Goal: Information Seeking & Learning: Learn about a topic

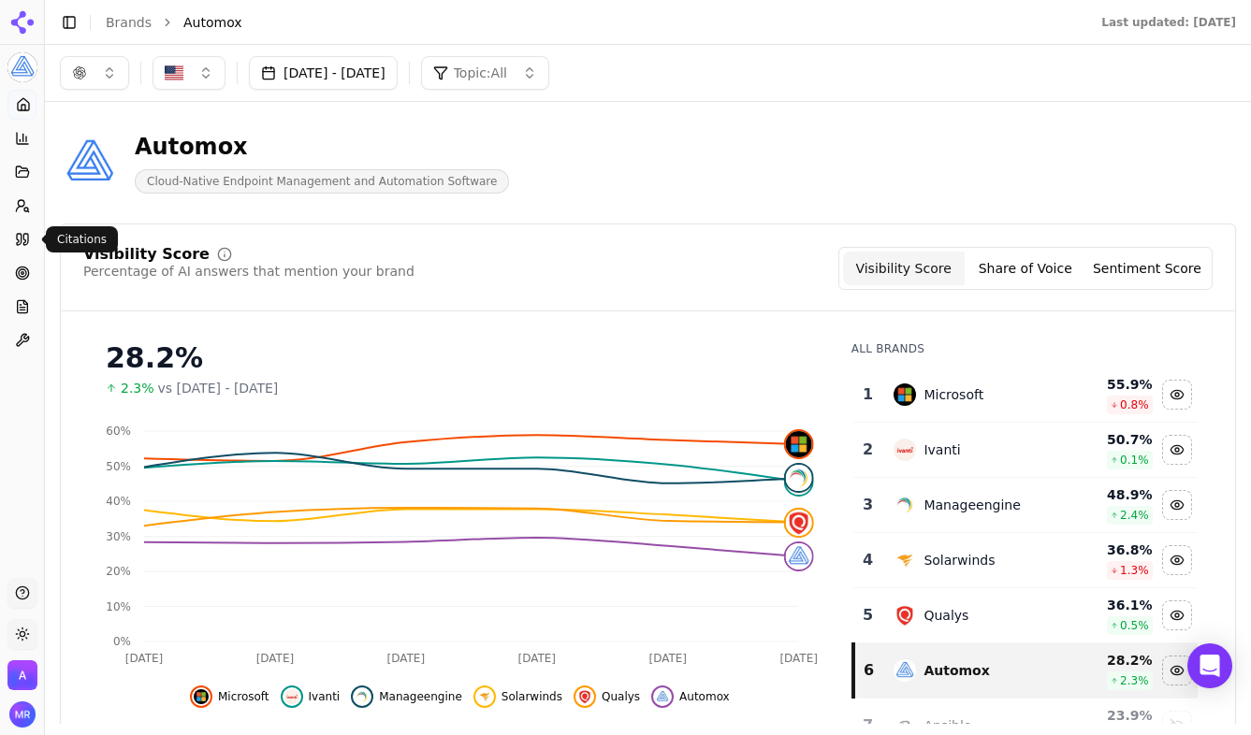
scroll to position [22, 0]
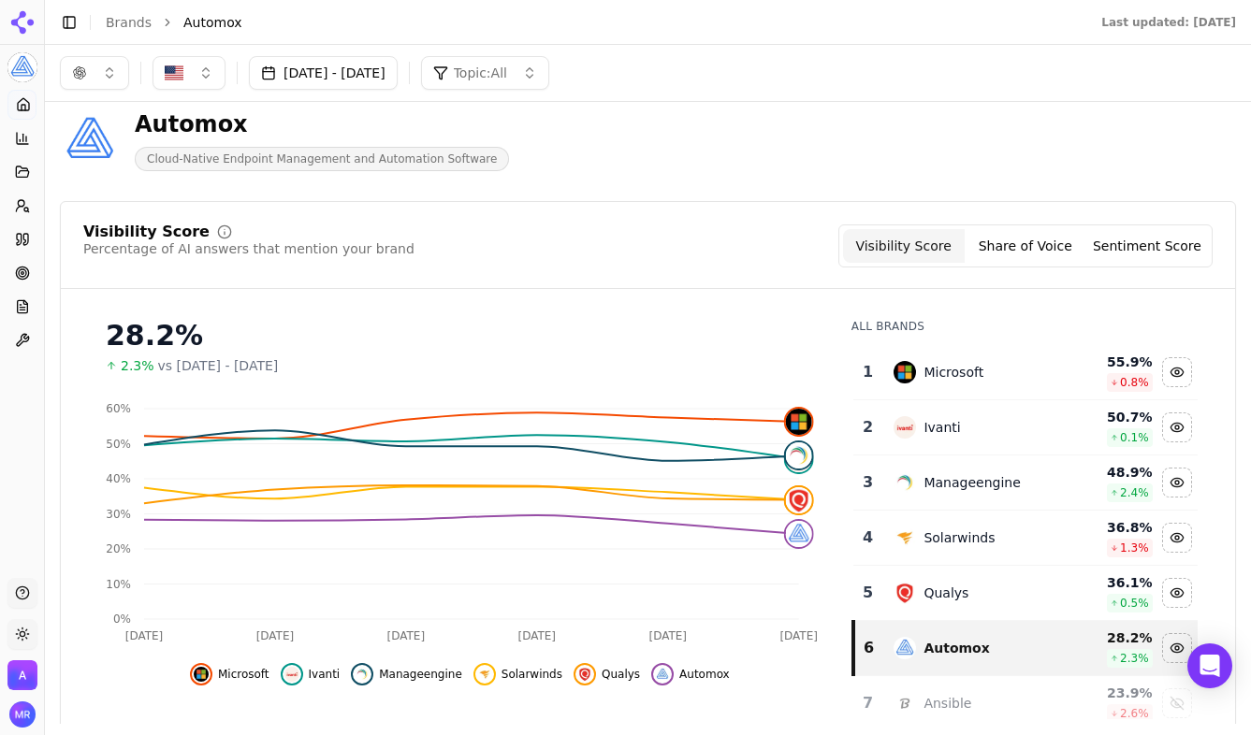
click at [105, 91] on div "[DATE] - [DATE] Topic: All" at bounding box center [648, 73] width 1206 height 56
click at [105, 67] on button "button" at bounding box center [94, 73] width 69 height 34
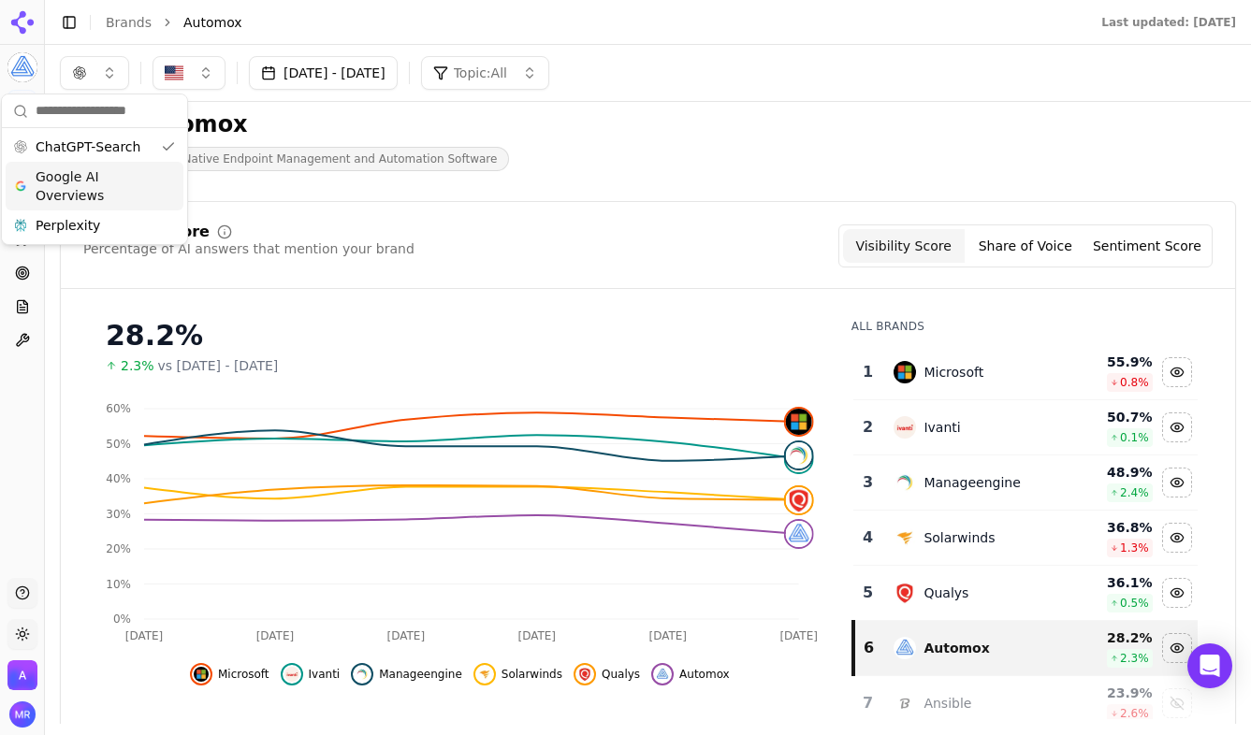
click at [74, 206] on div "Google AI Overviews" at bounding box center [95, 186] width 178 height 49
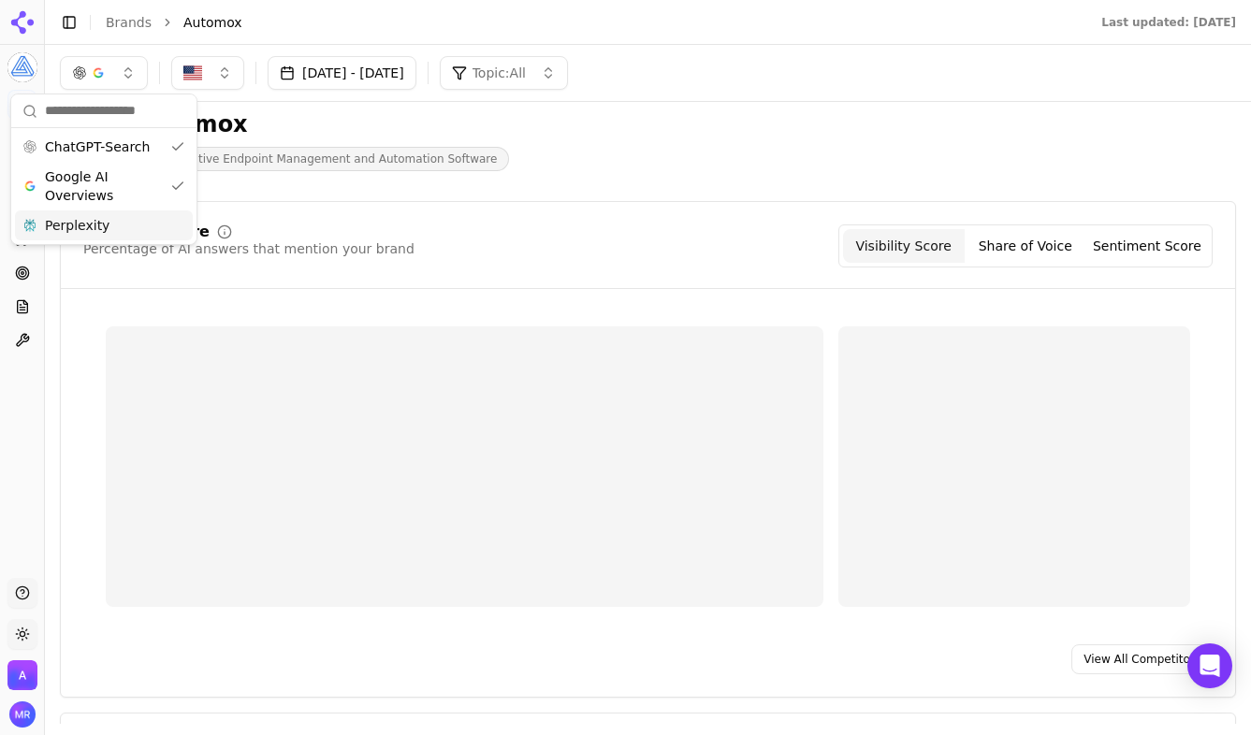
click at [73, 234] on span "Perplexity" at bounding box center [77, 225] width 65 height 19
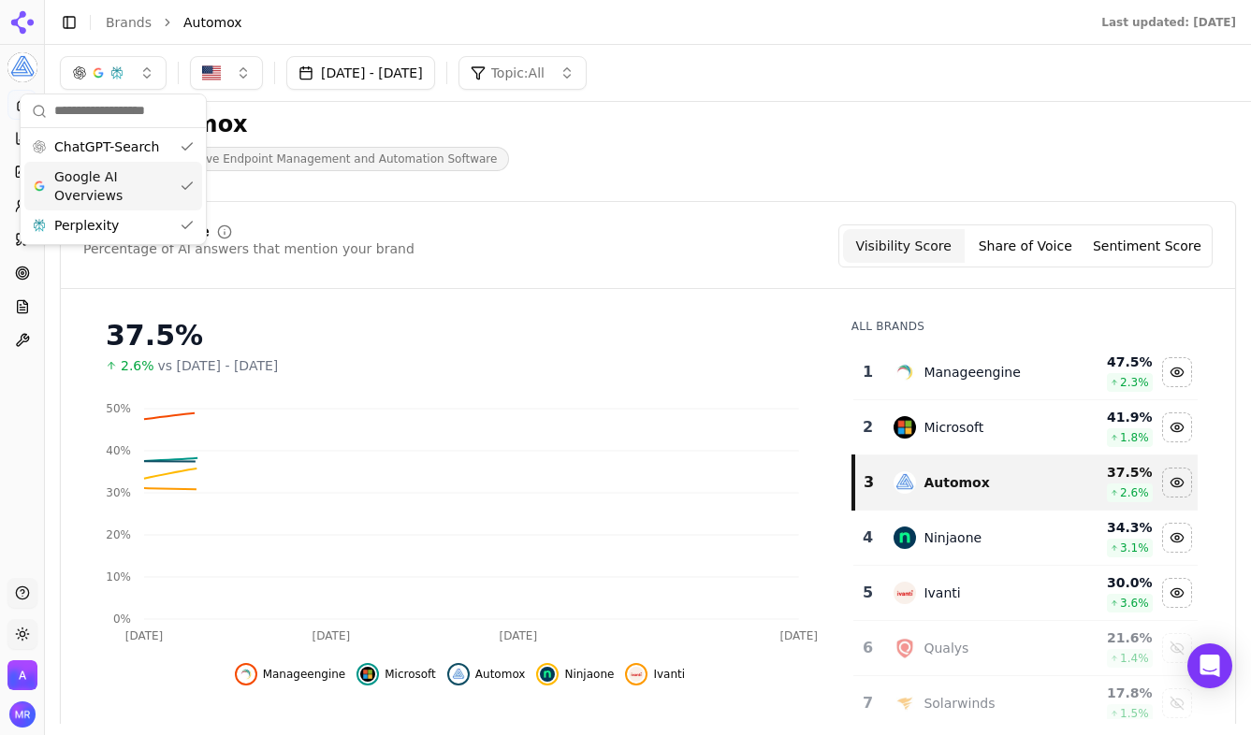
click at [629, 134] on div "Automox Cloud-Native Endpoint Management and Automation Software" at bounding box center [479, 140] width 838 height 62
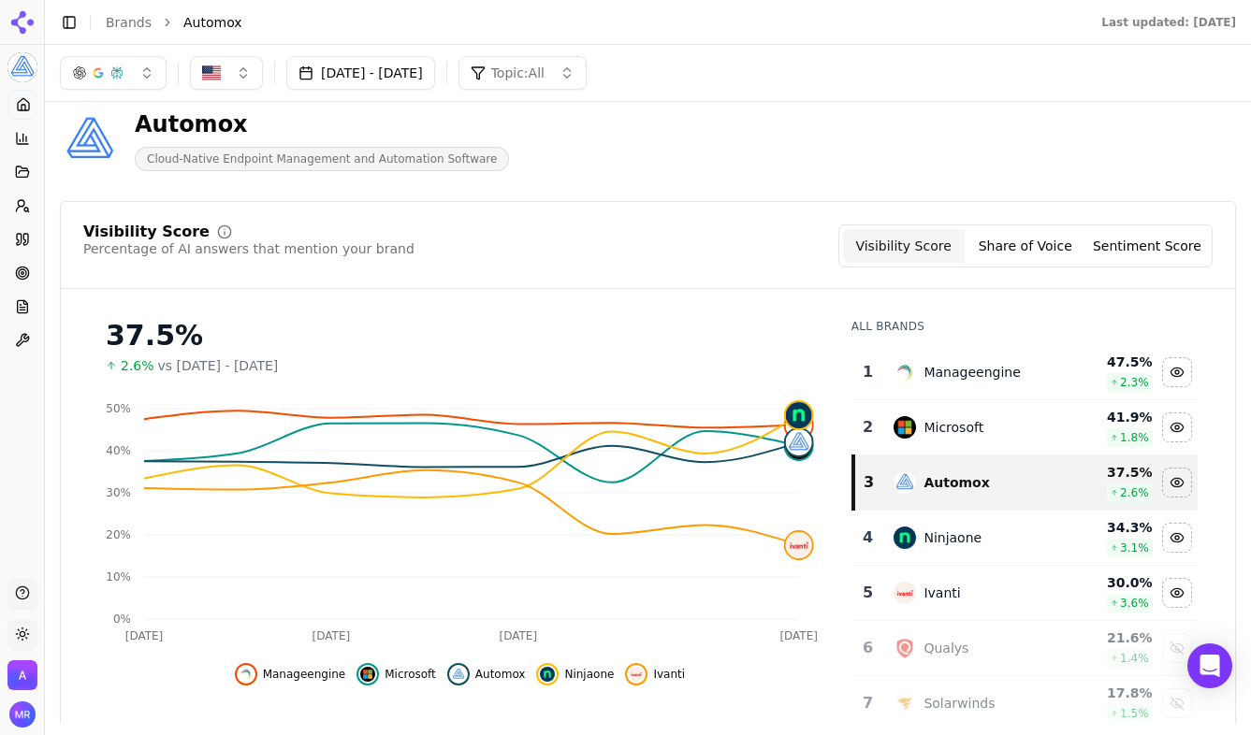
click at [140, 75] on button "button" at bounding box center [113, 73] width 107 height 34
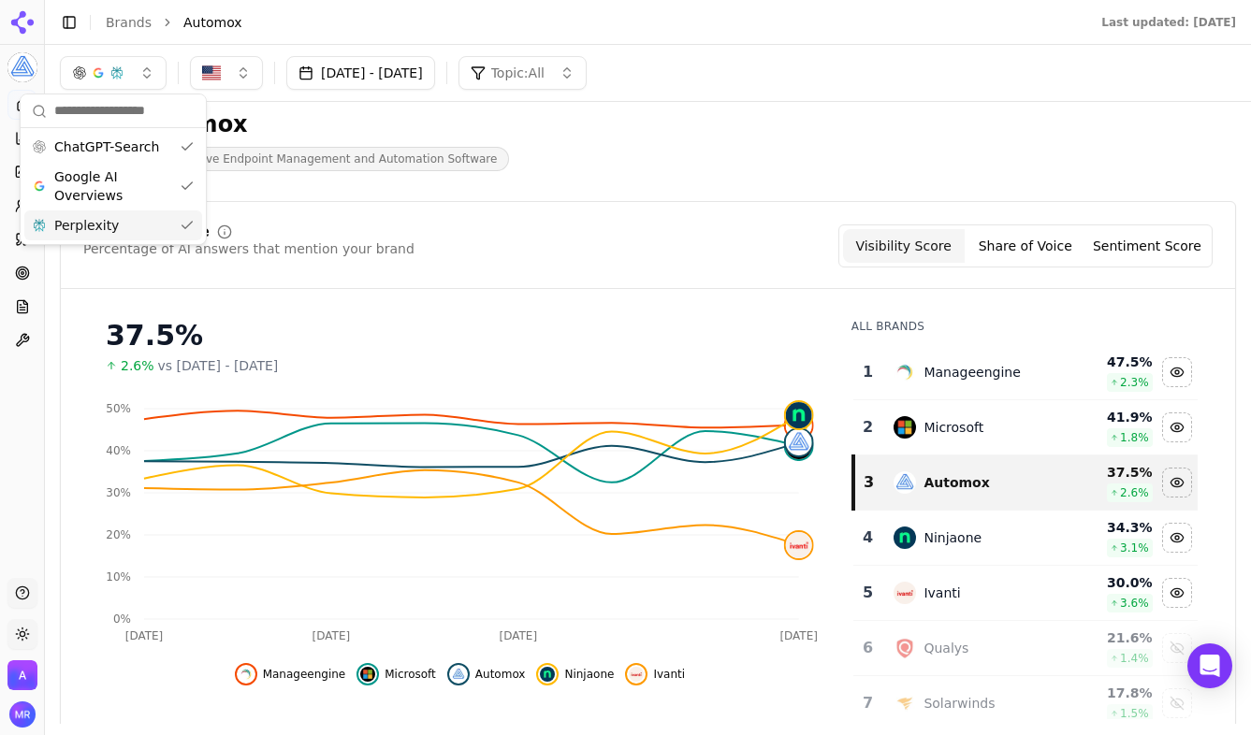
click at [113, 222] on span "Perplexity" at bounding box center [86, 225] width 65 height 19
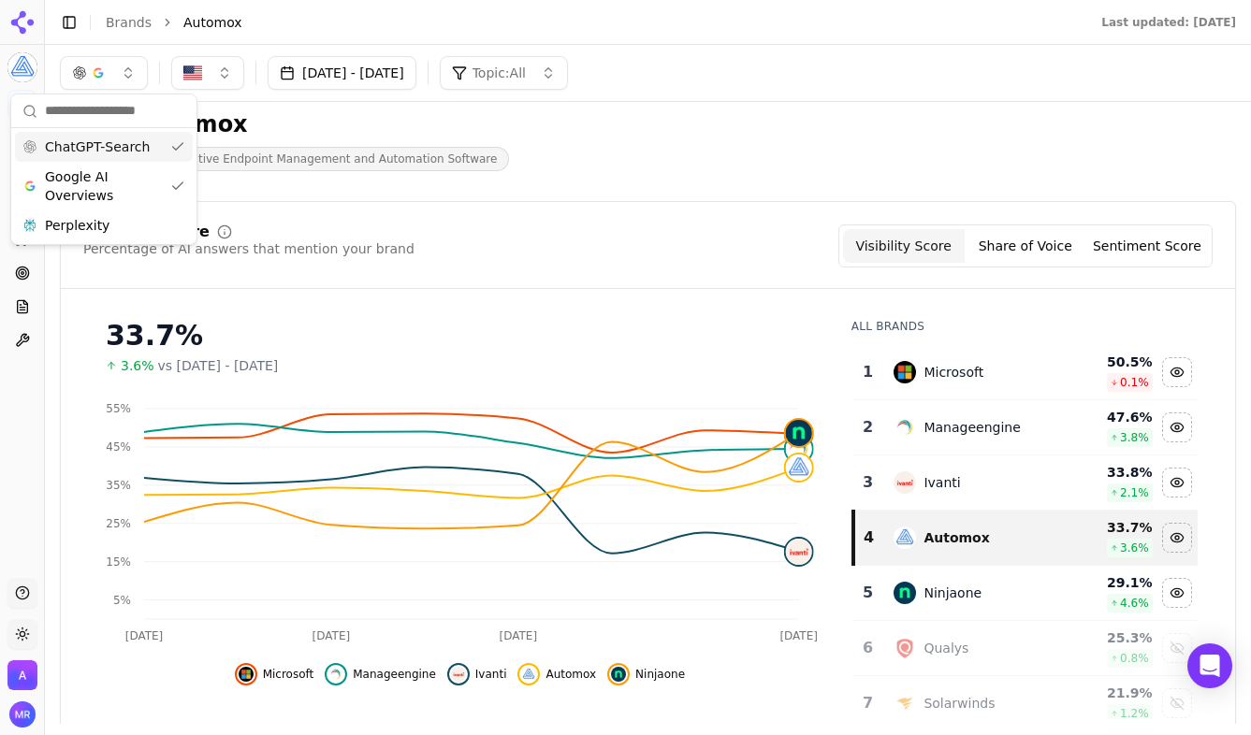
click at [129, 157] on div "ChatGPT-Search" at bounding box center [104, 147] width 178 height 30
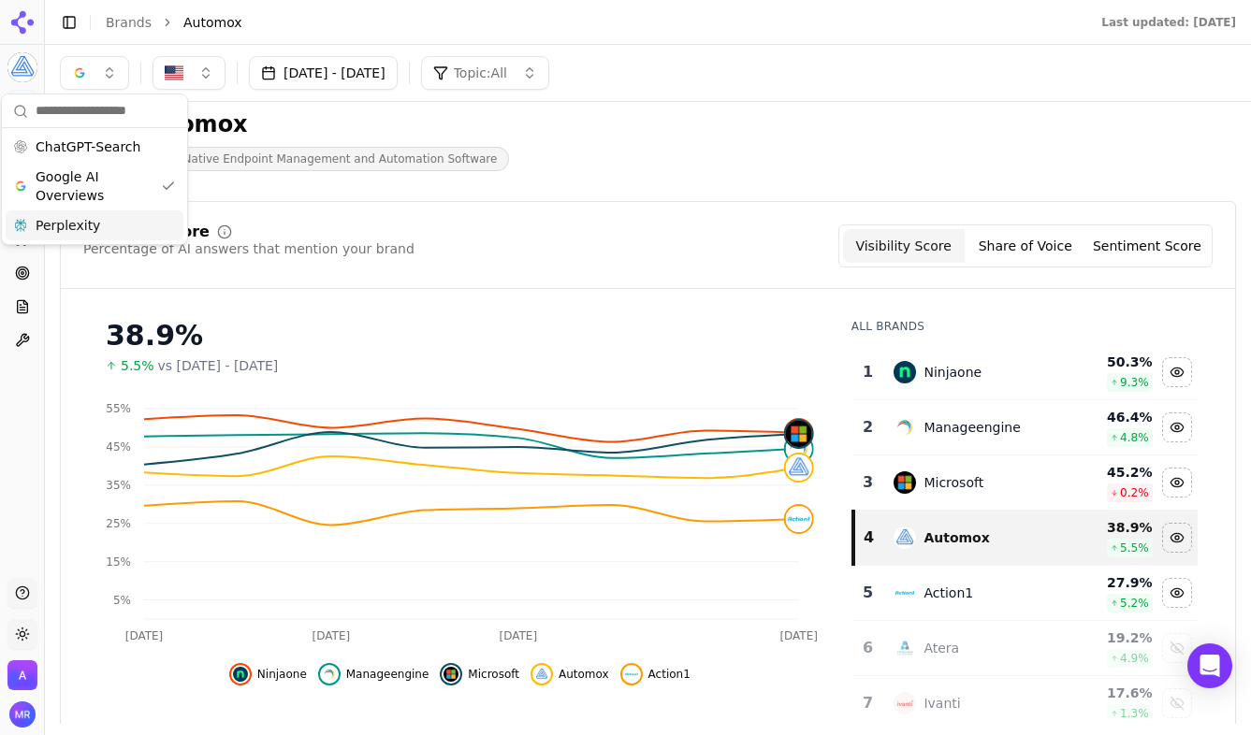
click at [101, 227] on div "Perplexity" at bounding box center [95, 225] width 178 height 30
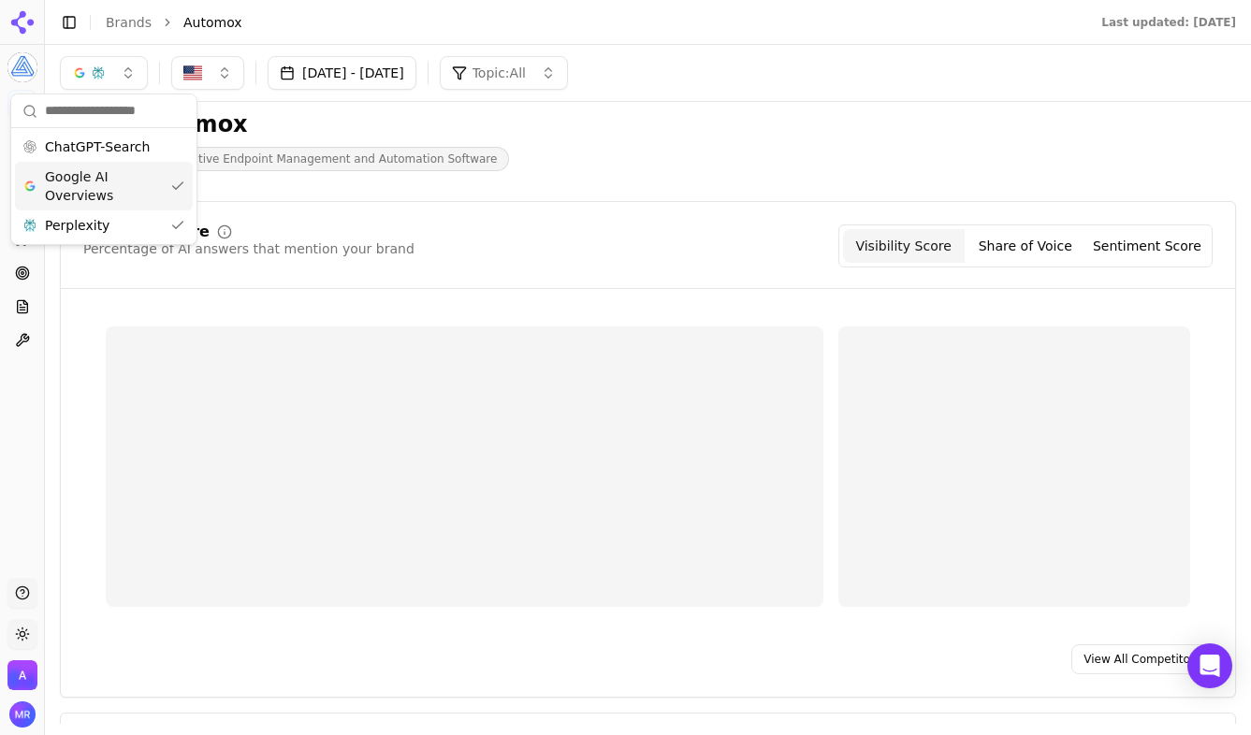
click at [155, 172] on span "Google AI Overviews" at bounding box center [104, 185] width 118 height 37
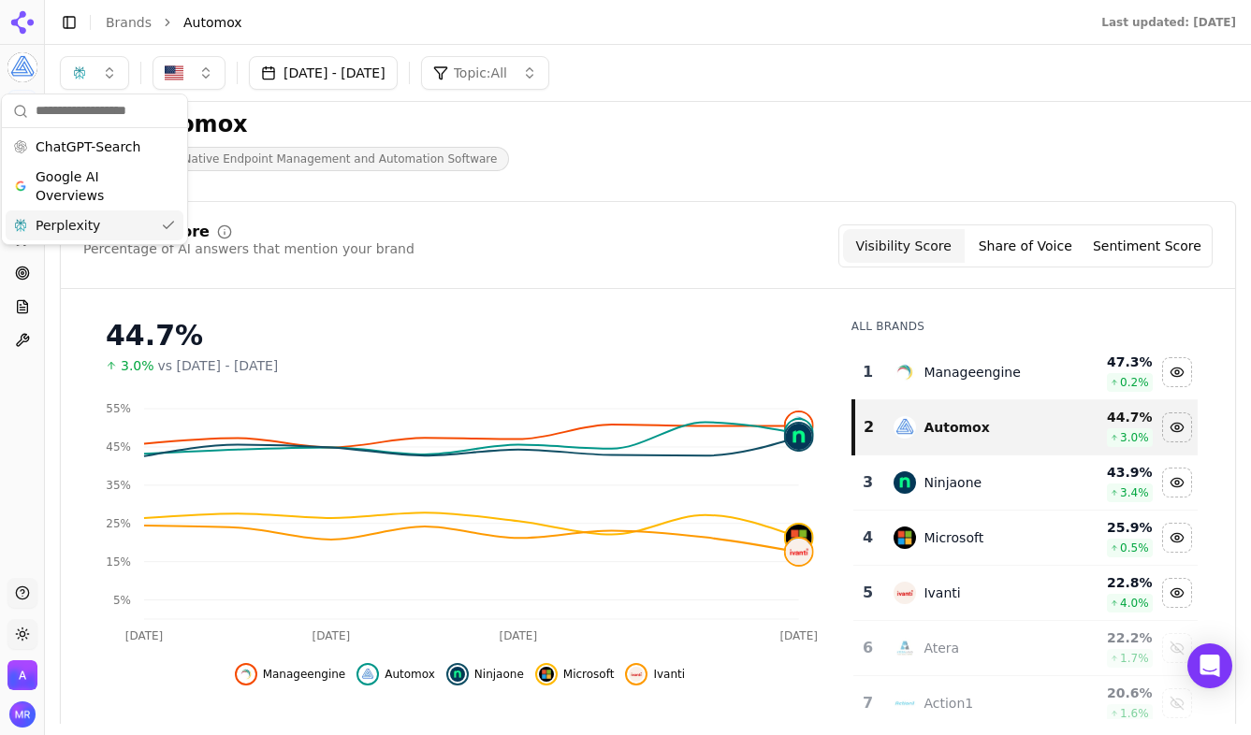
click at [85, 224] on span "Perplexity" at bounding box center [68, 225] width 65 height 19
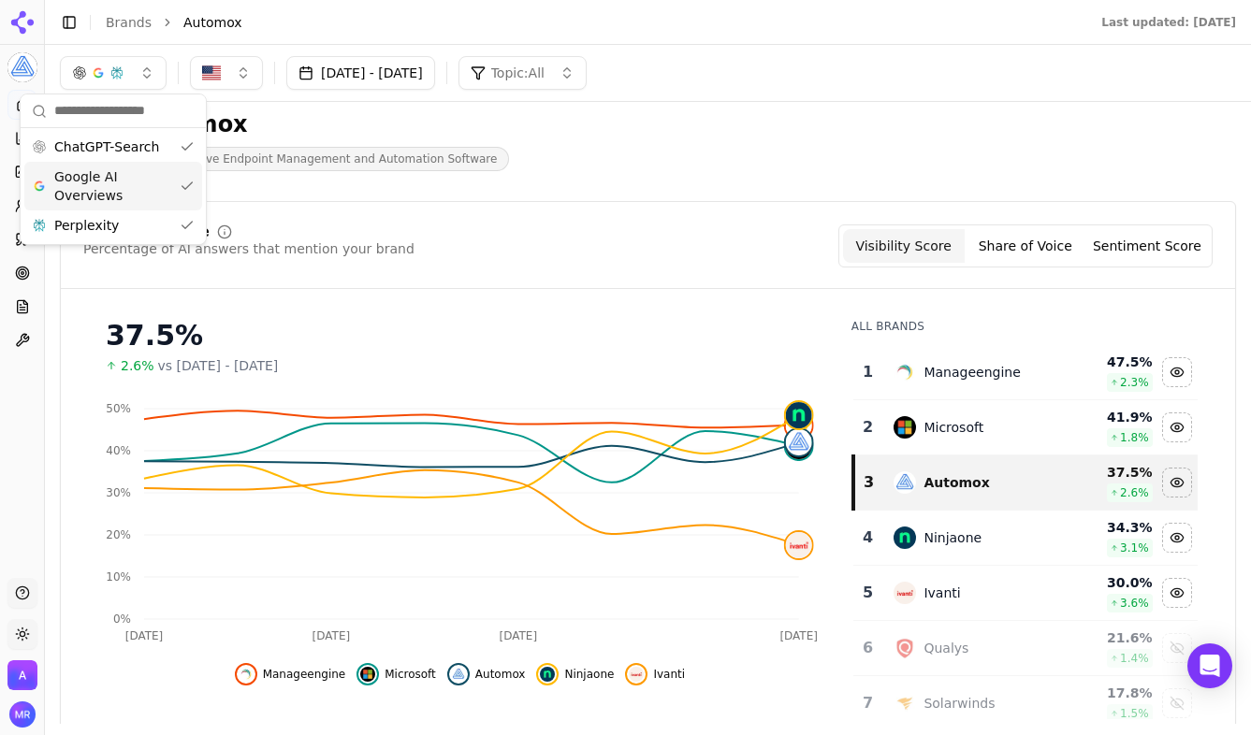
click at [167, 179] on span "Google AI Overviews" at bounding box center [113, 185] width 118 height 37
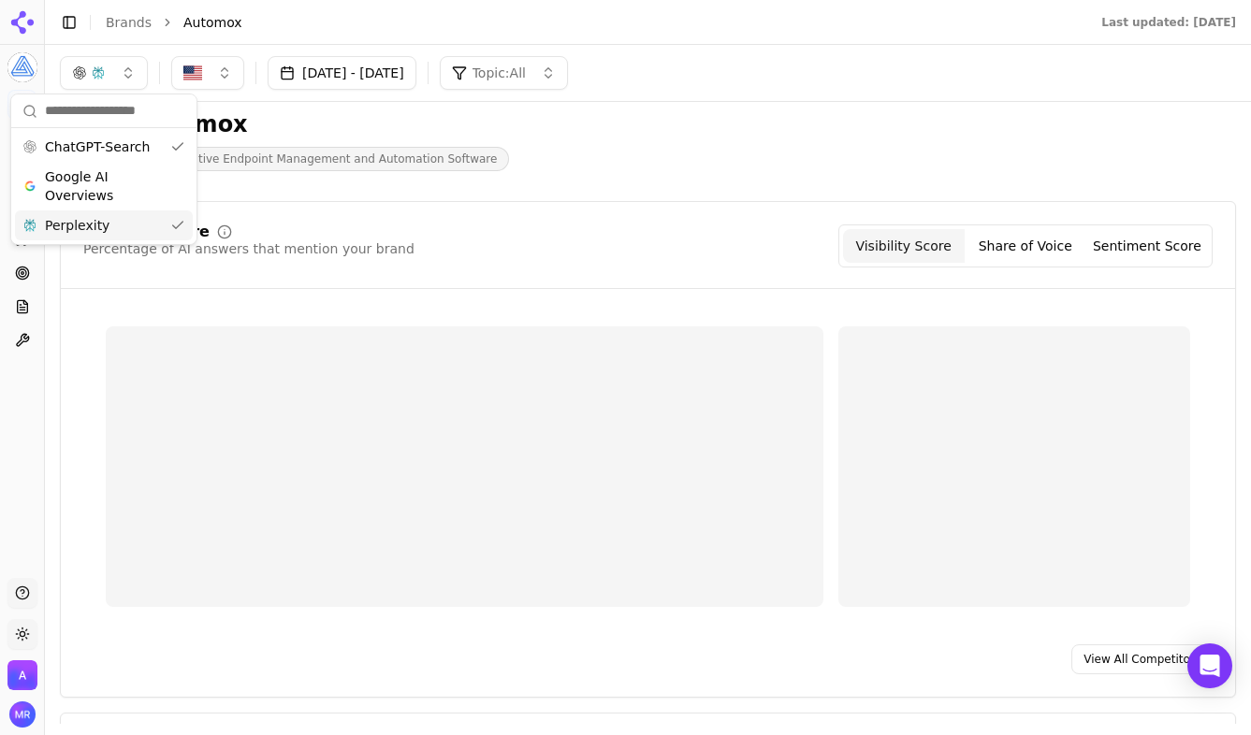
click at [155, 222] on div "Perplexity" at bounding box center [104, 225] width 178 height 30
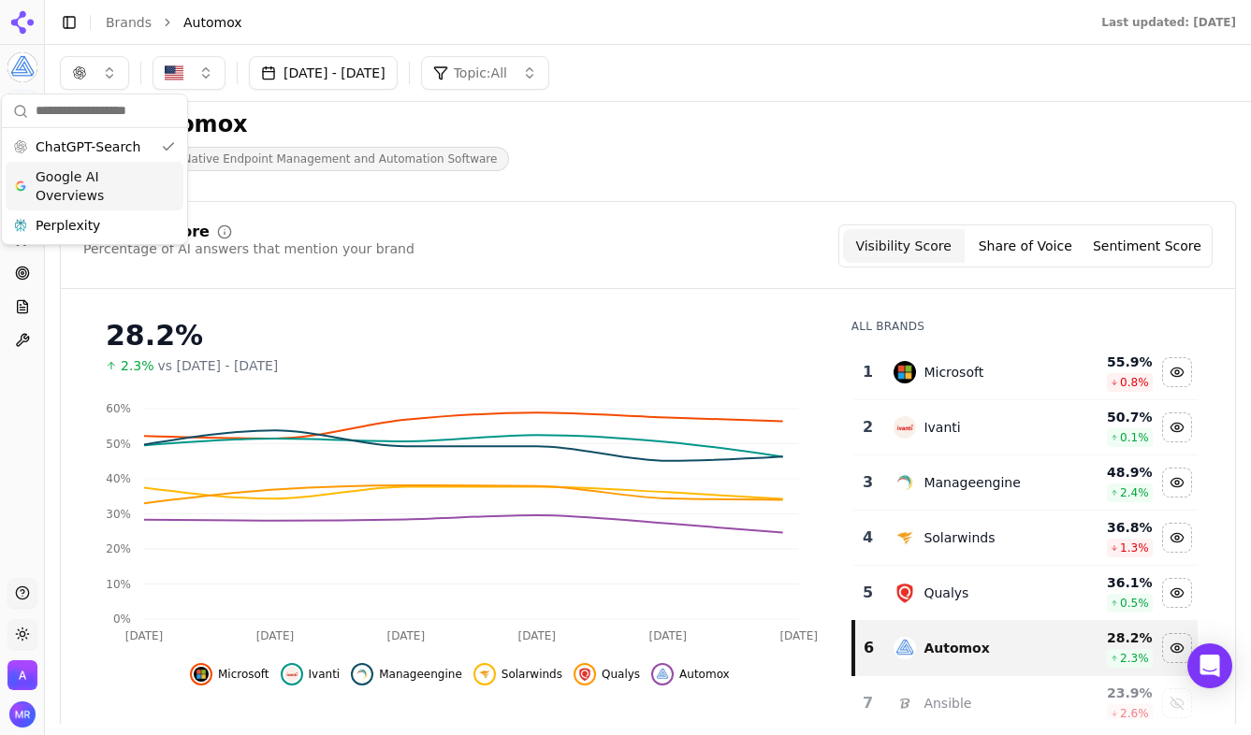
click at [144, 191] on span "Google AI Overviews" at bounding box center [95, 185] width 118 height 37
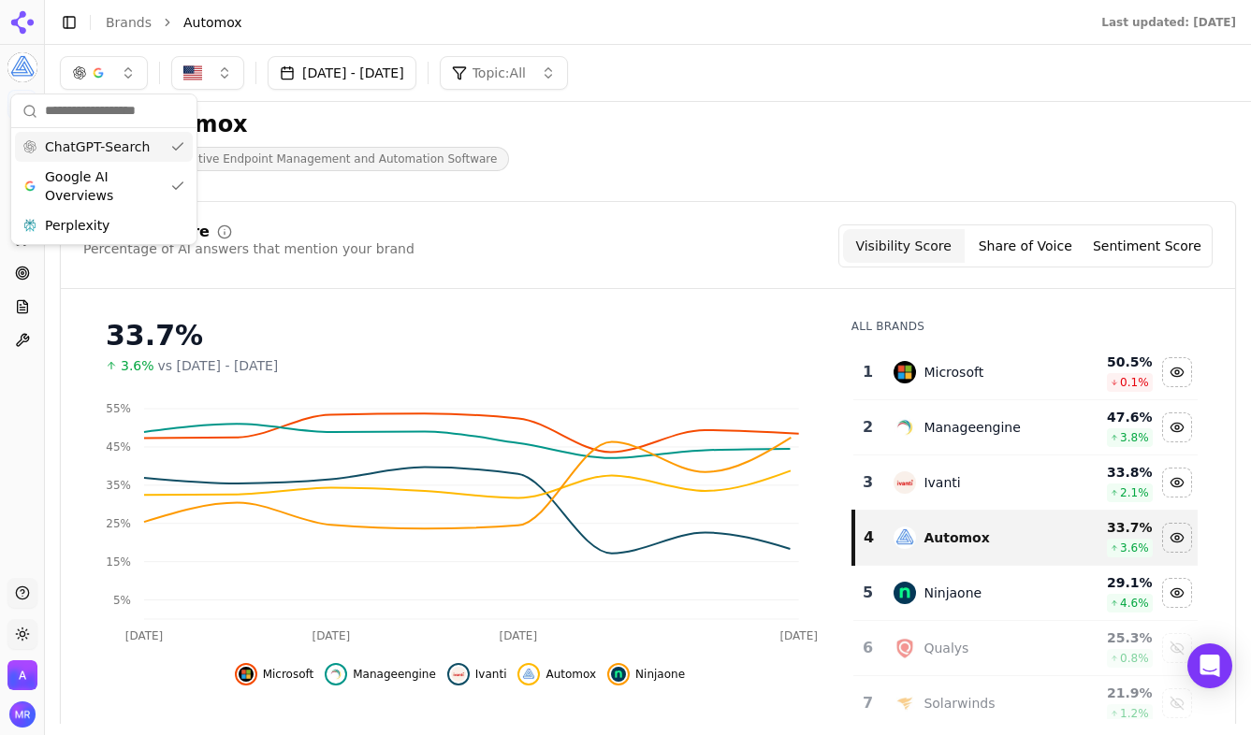
click at [124, 144] on span "ChatGPT-Search" at bounding box center [97, 147] width 105 height 19
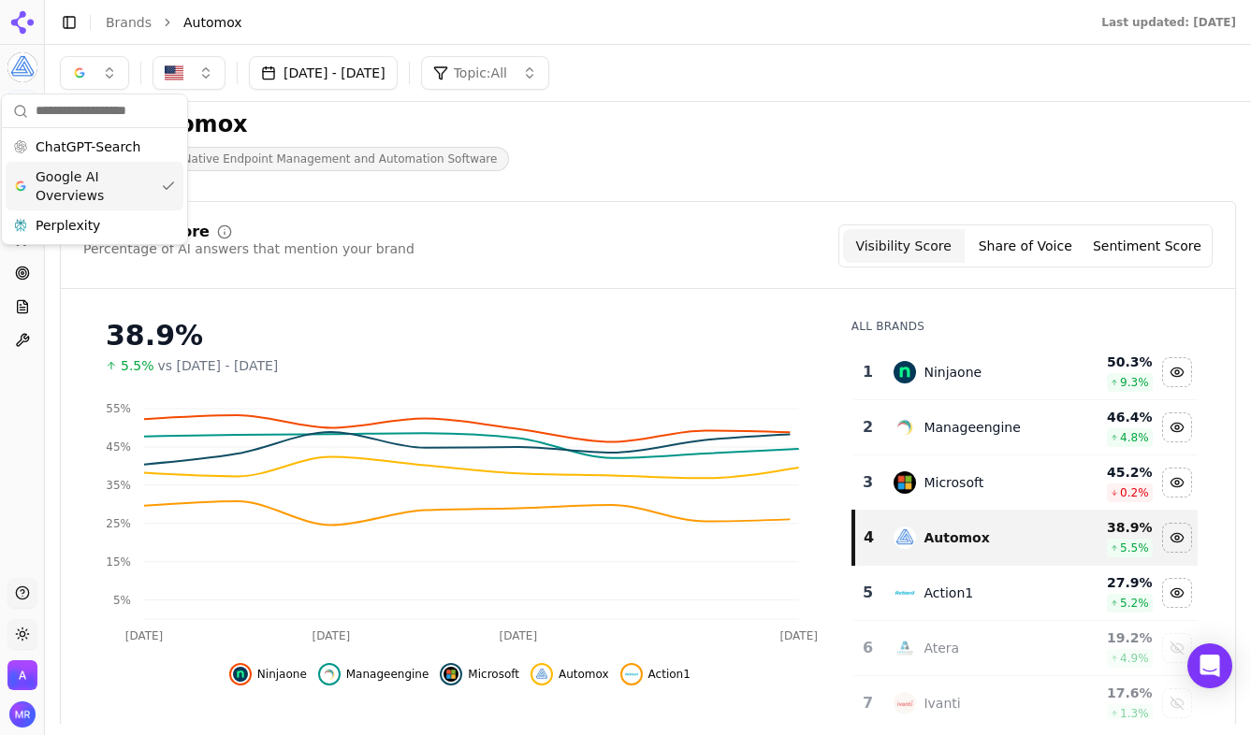
click at [138, 198] on span "Google AI Overviews" at bounding box center [95, 185] width 118 height 37
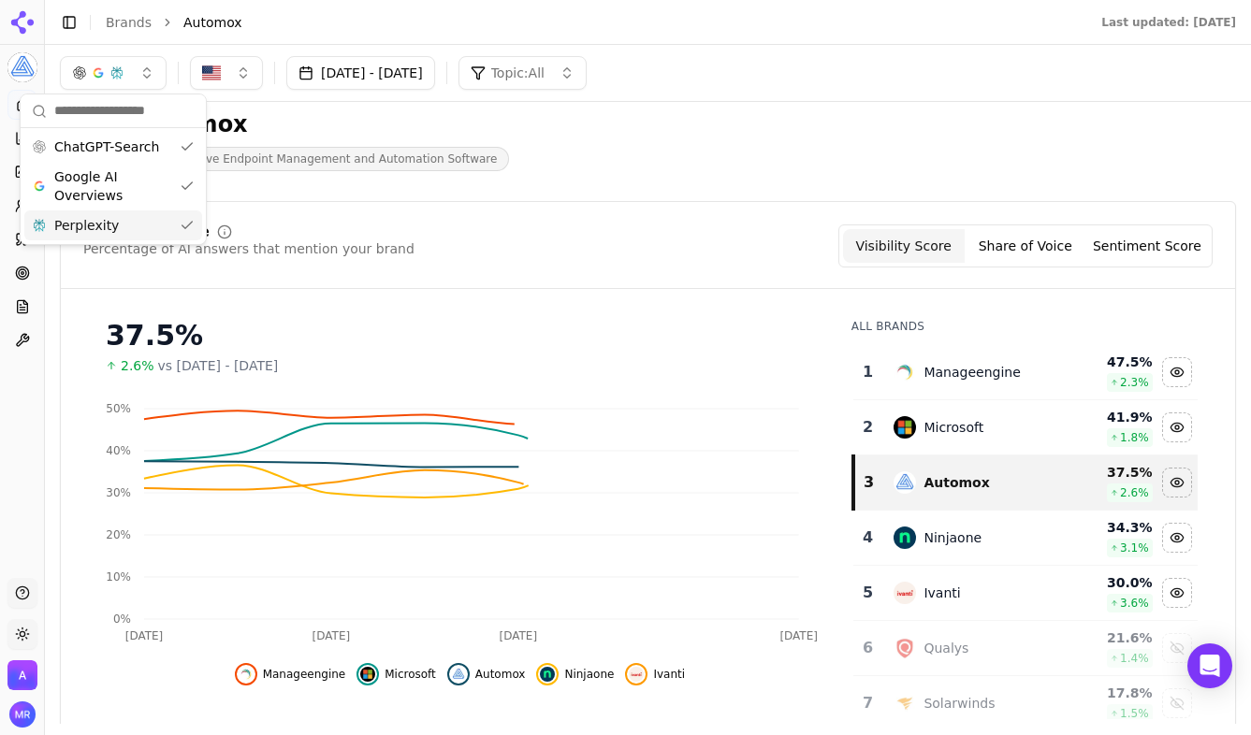
click at [135, 234] on div "Perplexity" at bounding box center [113, 225] width 178 height 30
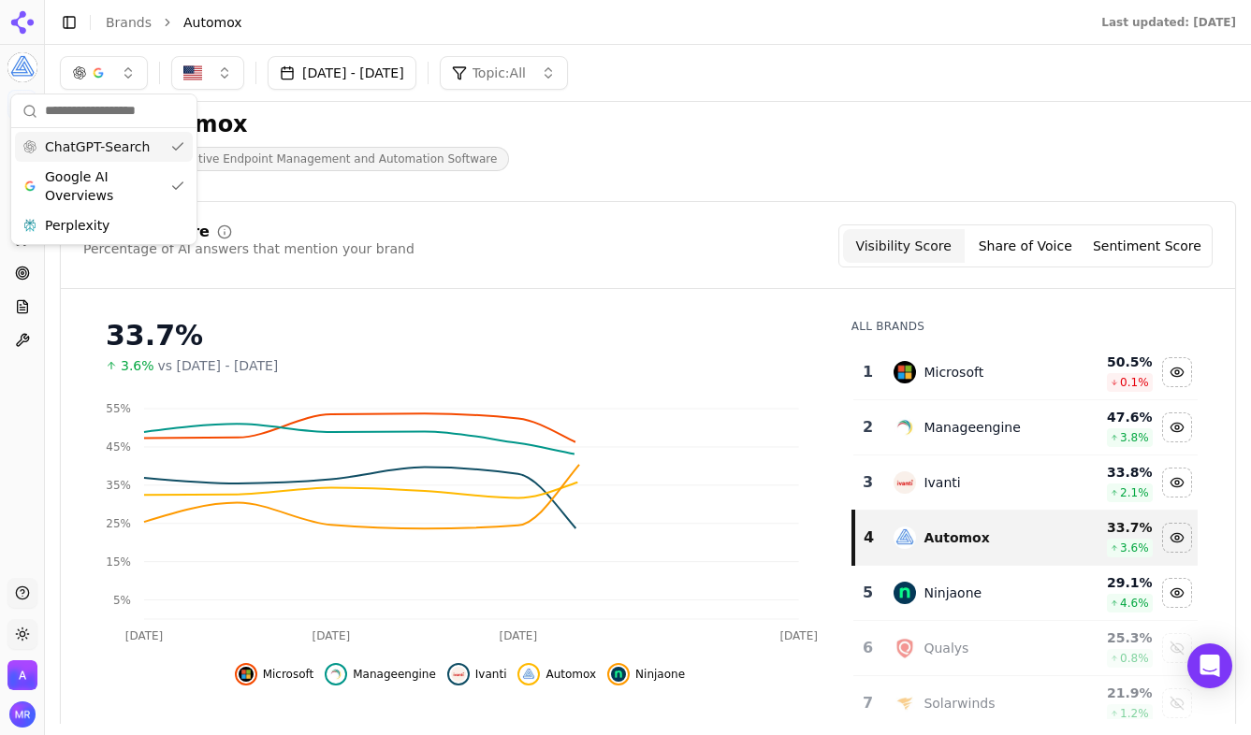
click at [128, 152] on span "ChatGPT-Search" at bounding box center [97, 147] width 105 height 19
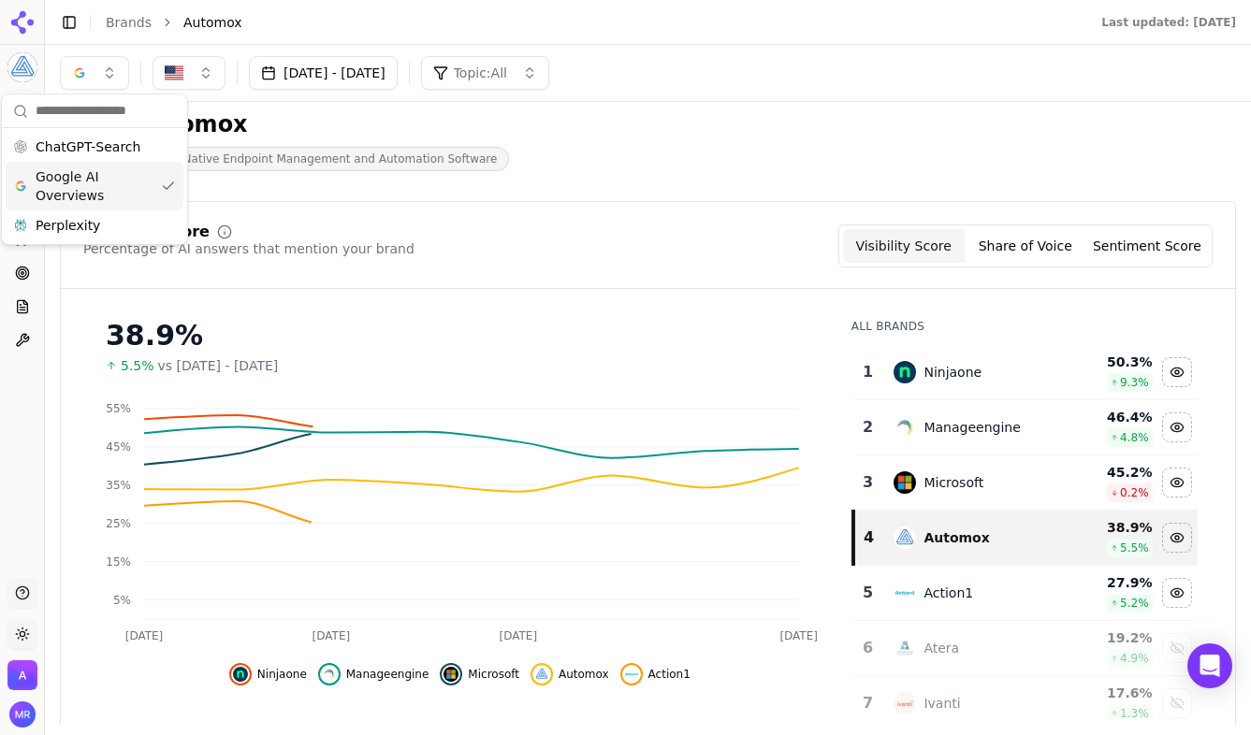
click at [125, 181] on span "Google AI Overviews" at bounding box center [95, 185] width 118 height 37
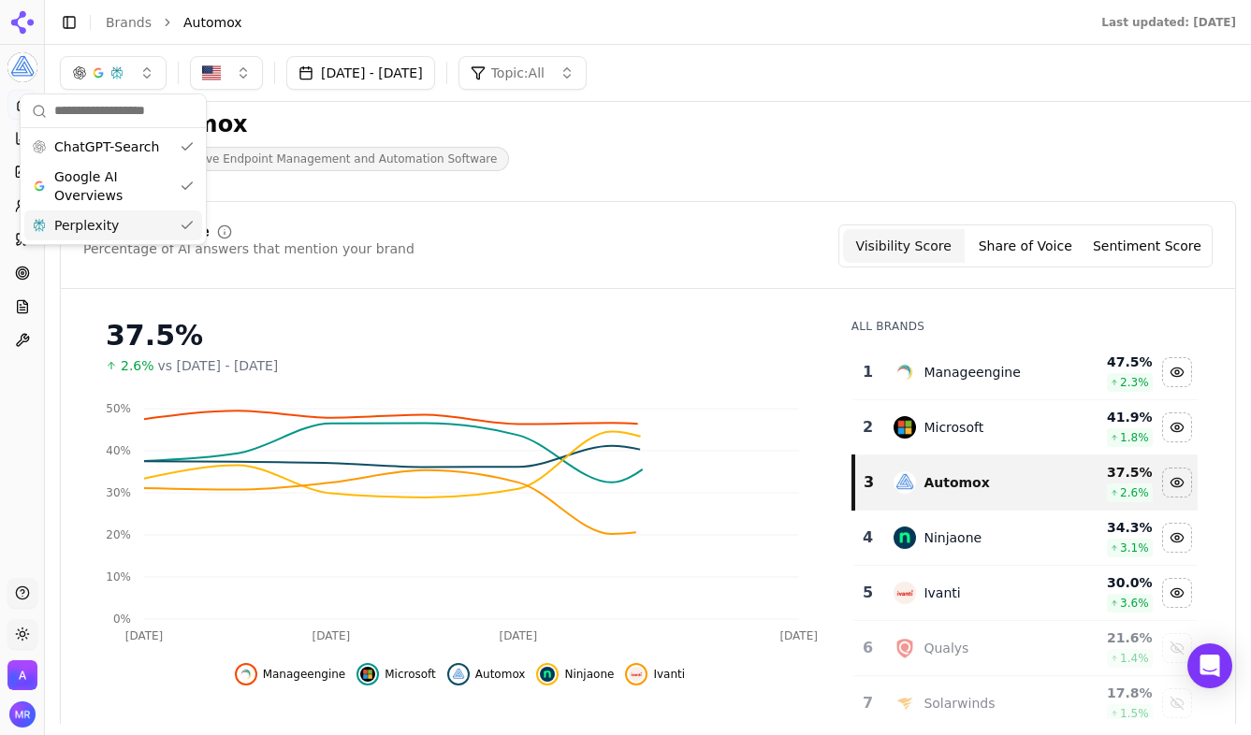
click at [118, 230] on div "Perplexity" at bounding box center [113, 225] width 178 height 30
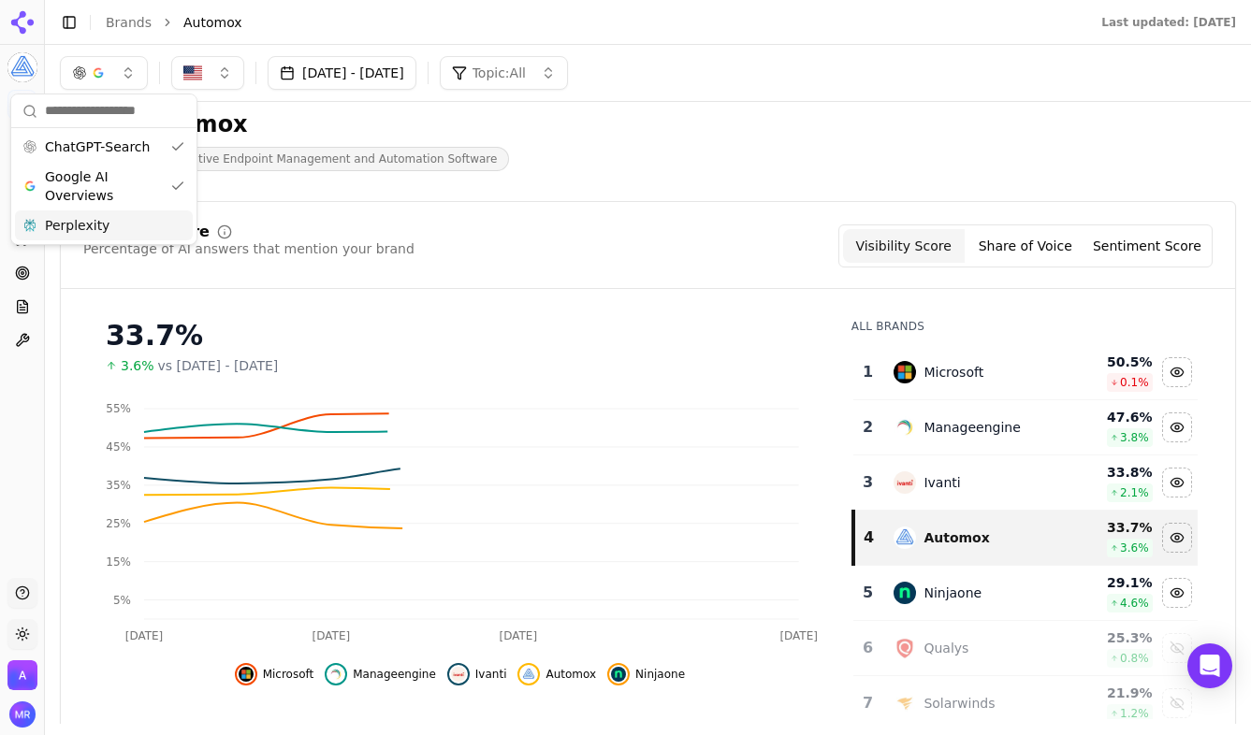
click at [118, 230] on div "Perplexity" at bounding box center [104, 225] width 178 height 30
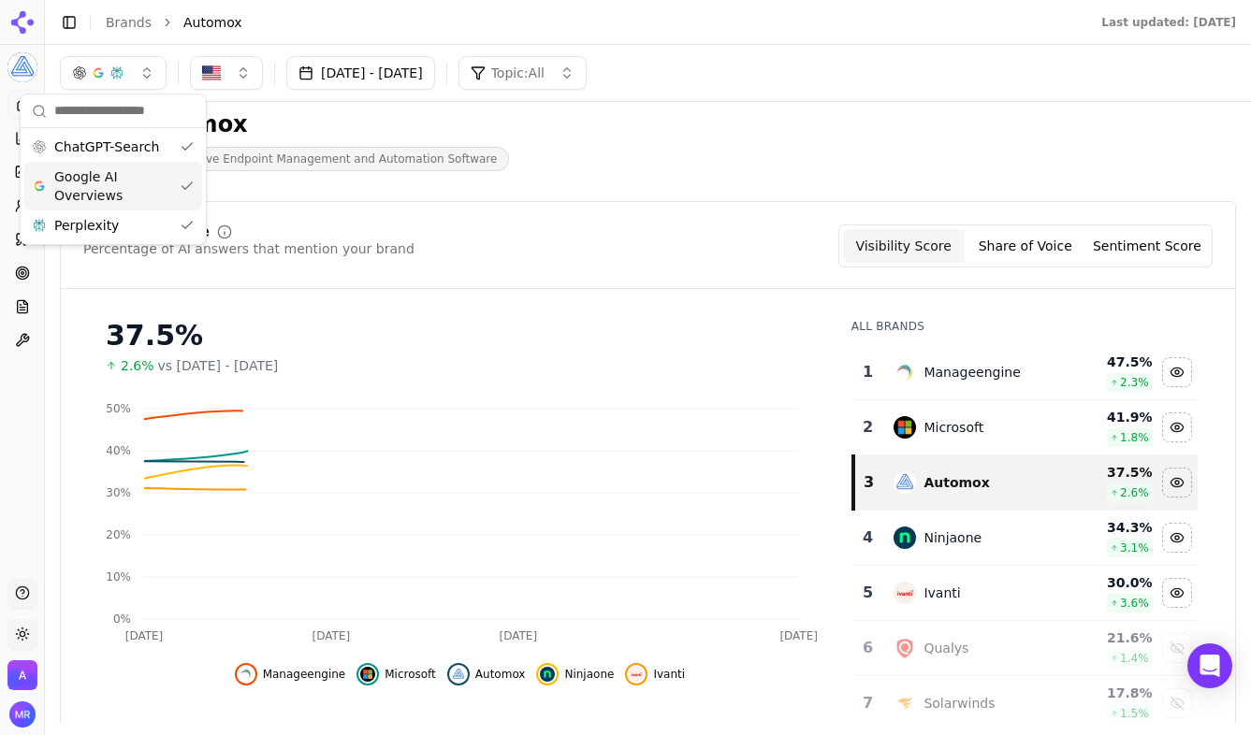
click at [119, 186] on span "Google AI Overviews" at bounding box center [113, 185] width 118 height 37
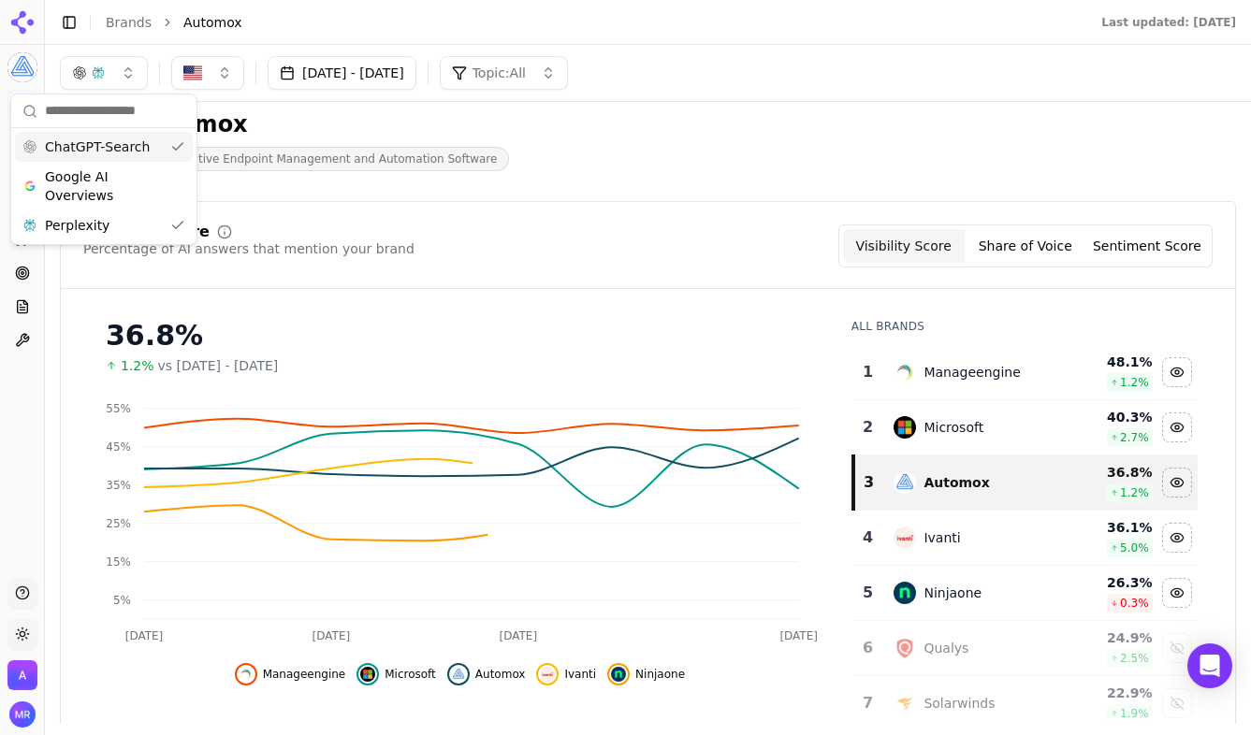
click at [121, 148] on span "ChatGPT-Search" at bounding box center [97, 147] width 105 height 19
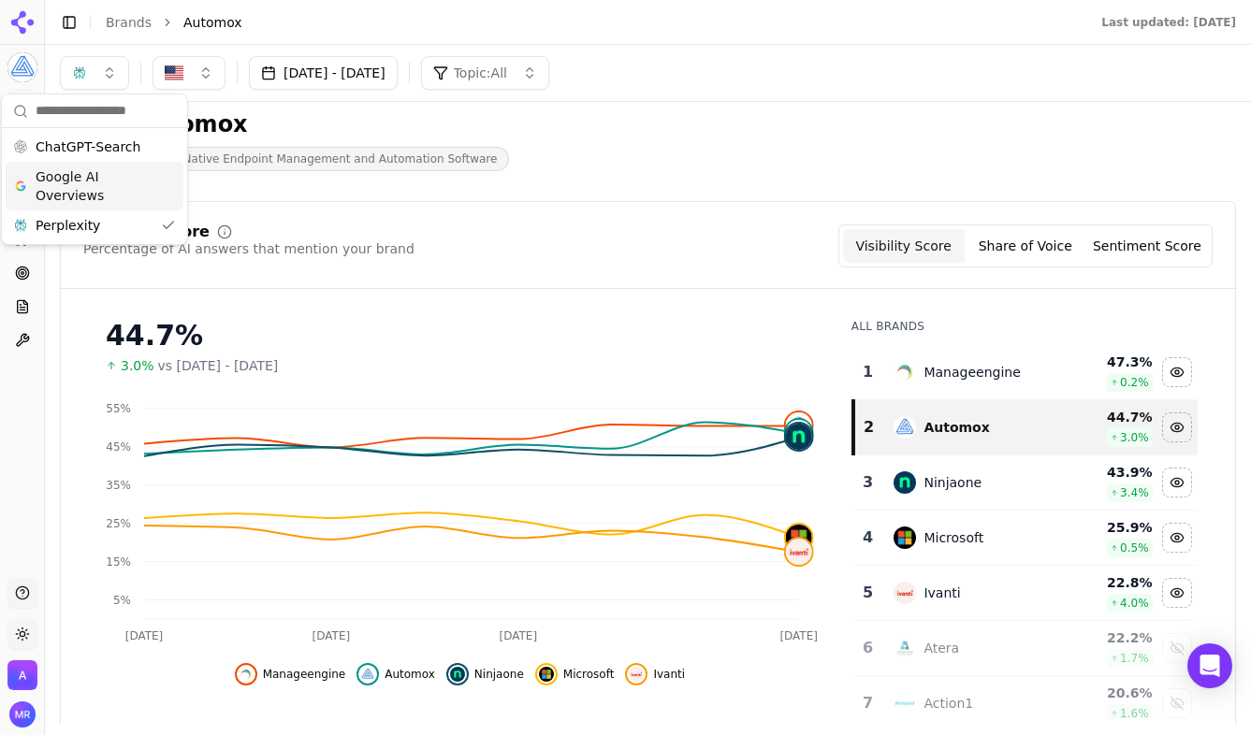
click at [102, 194] on span "Google AI Overviews" at bounding box center [95, 185] width 118 height 37
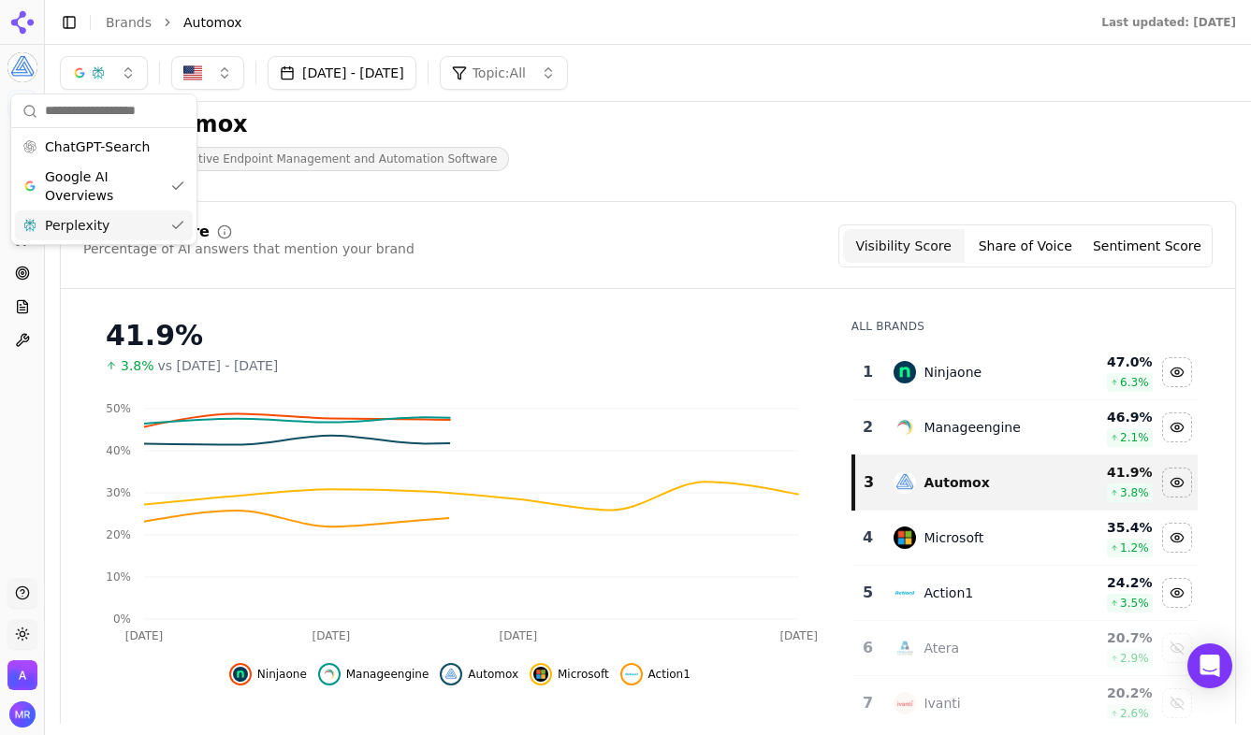
click at [102, 228] on span "Perplexity" at bounding box center [77, 225] width 65 height 19
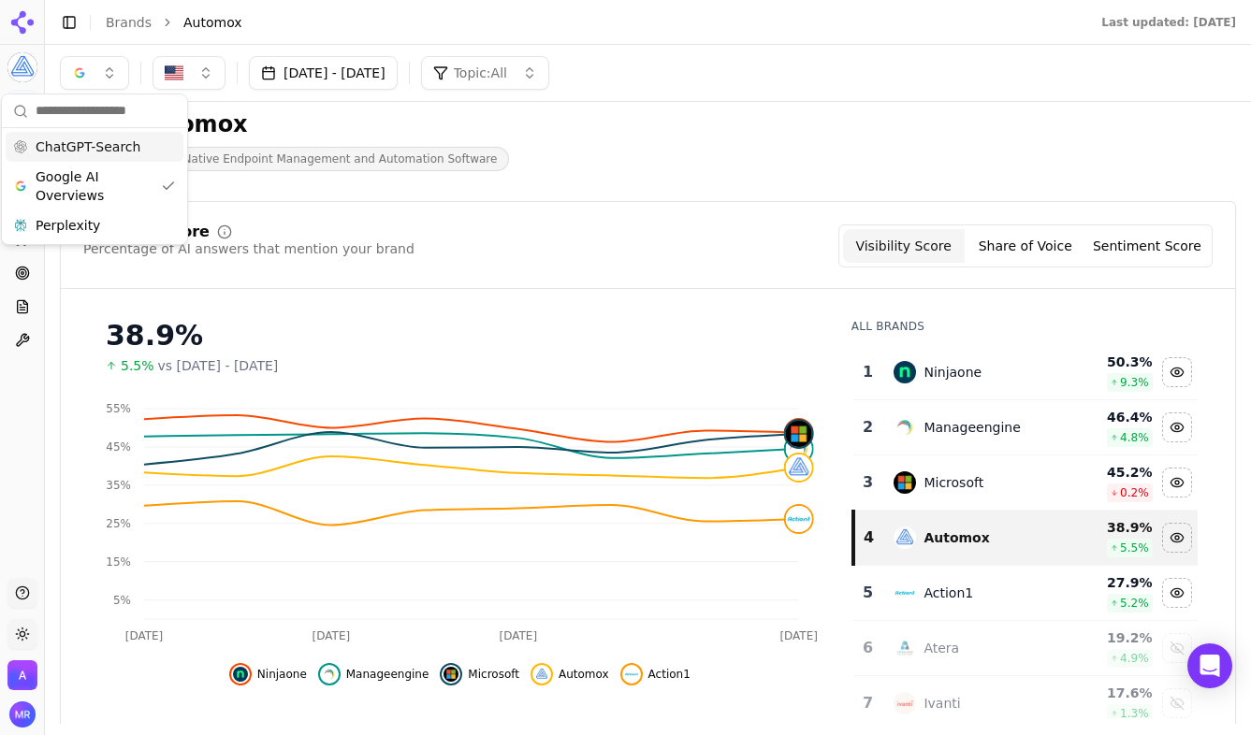
click at [135, 151] on span "ChatGPT-Search" at bounding box center [88, 147] width 105 height 19
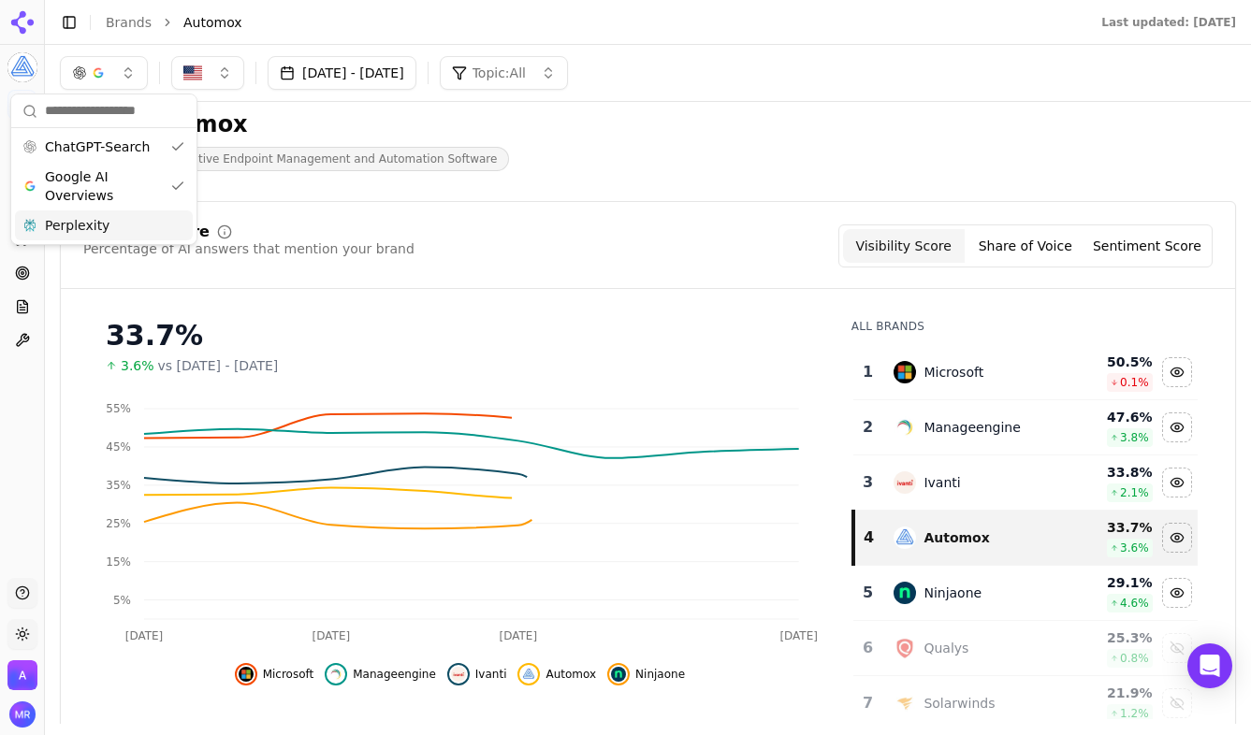
click at [122, 224] on div "Perplexity" at bounding box center [104, 225] width 178 height 30
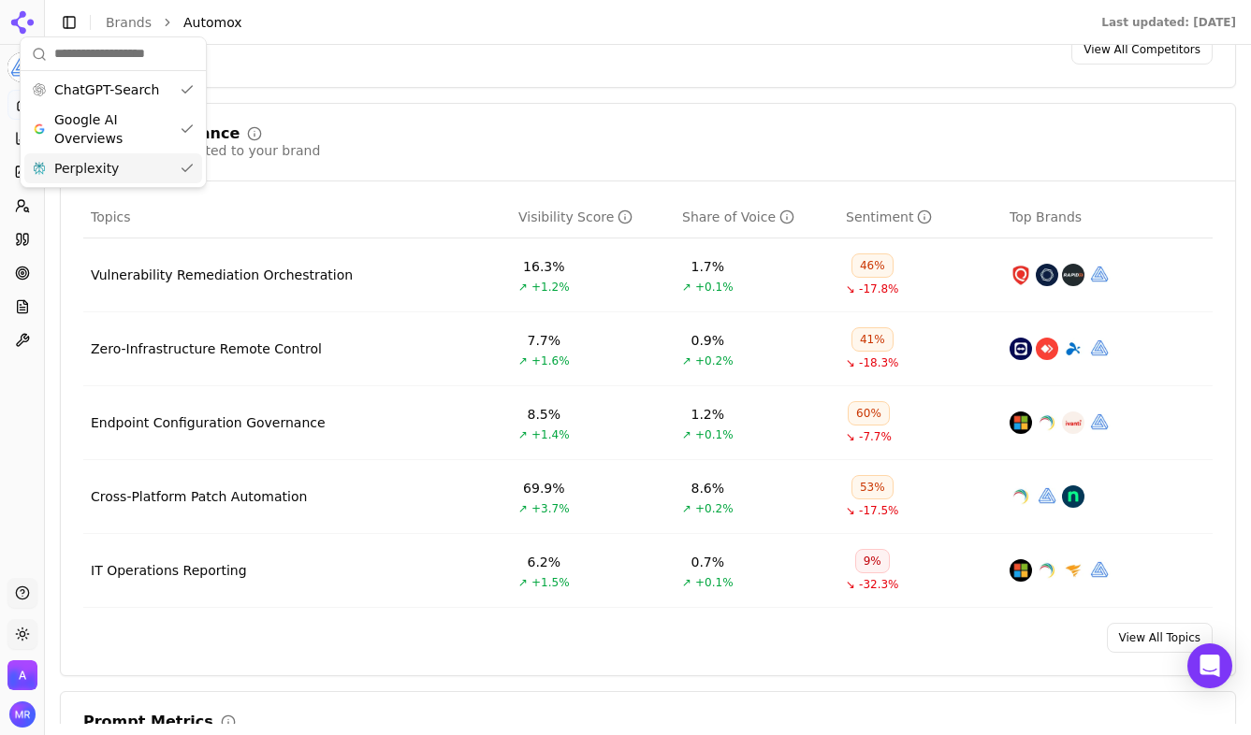
scroll to position [743, 0]
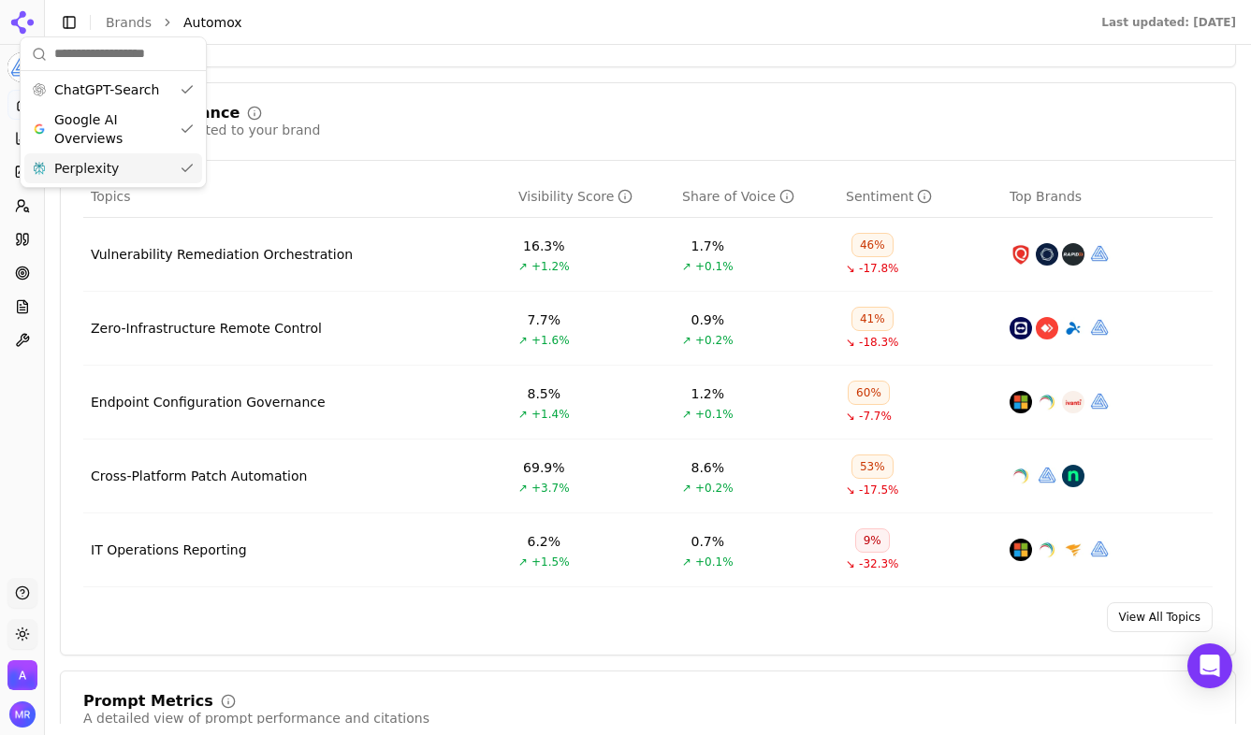
click at [44, 268] on button "Toggle Sidebar" at bounding box center [43, 367] width 15 height 735
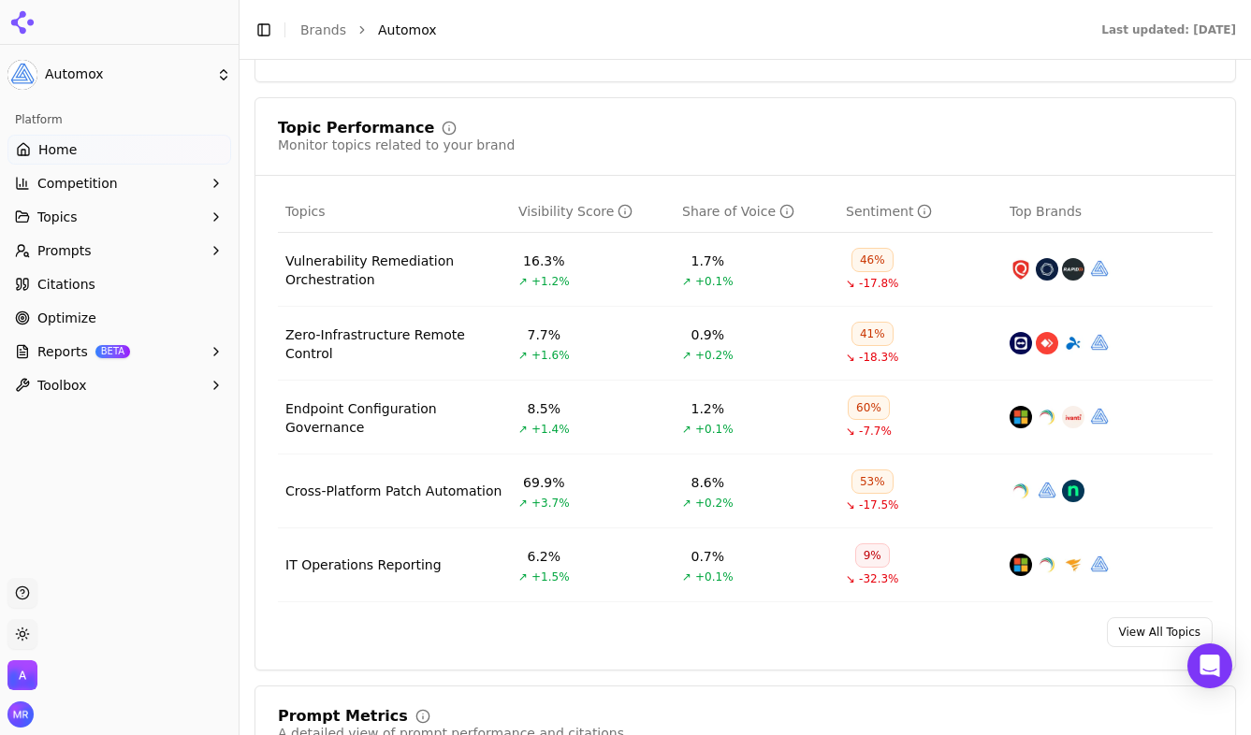
click at [56, 326] on span "Optimize" at bounding box center [66, 318] width 59 height 19
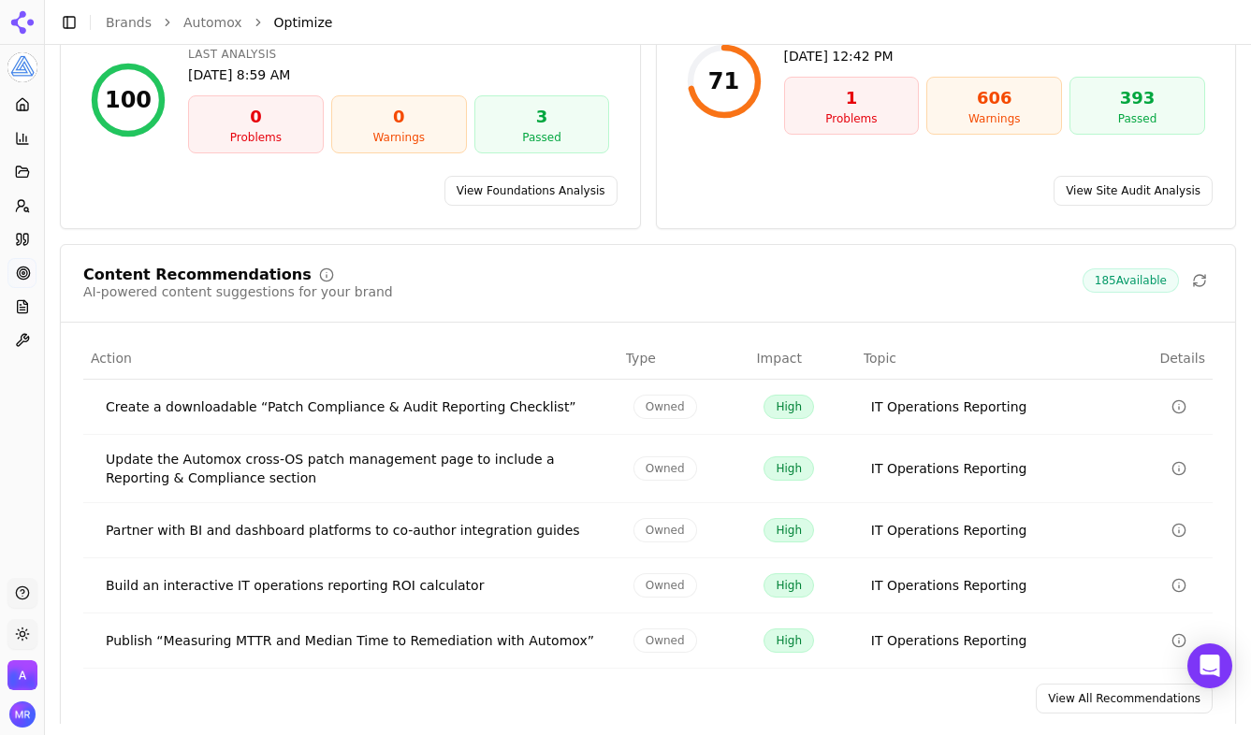
scroll to position [238, 0]
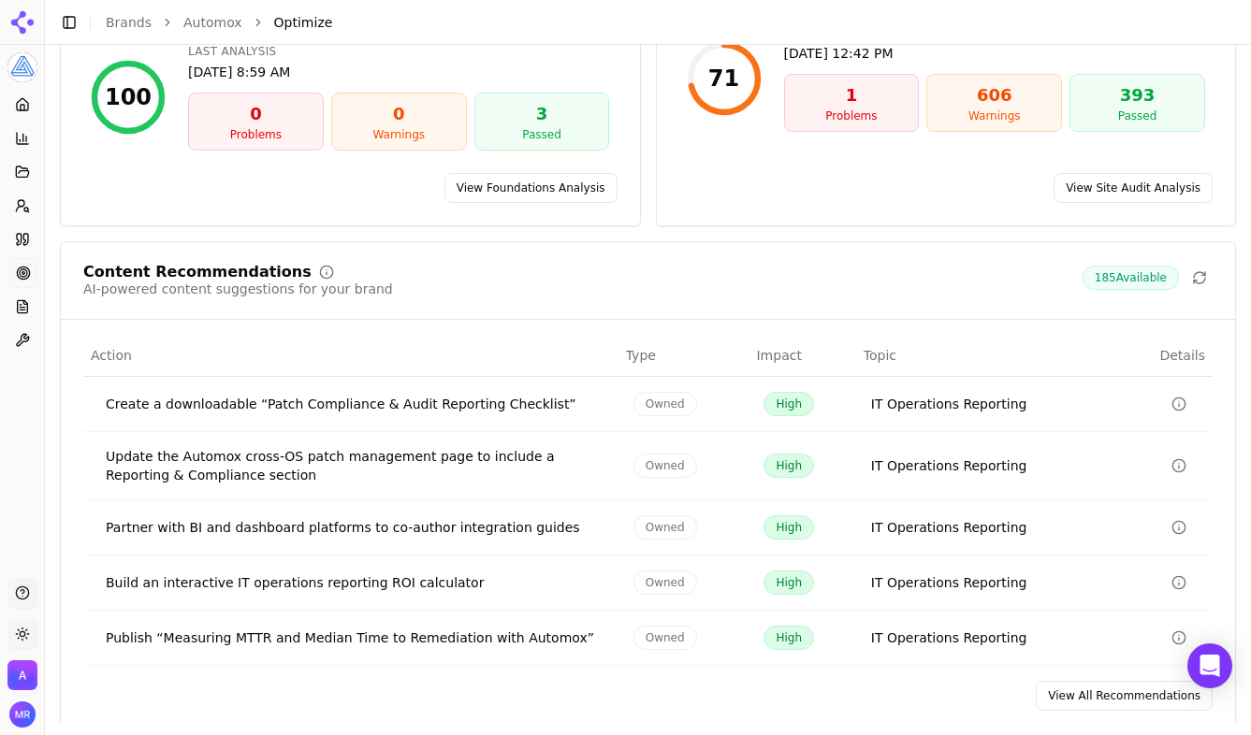
click at [467, 639] on div "Publish “Measuring MTTR and Median Time to Remediation with Automox”" at bounding box center [355, 638] width 498 height 19
